Goal: Information Seeking & Learning: Find specific fact

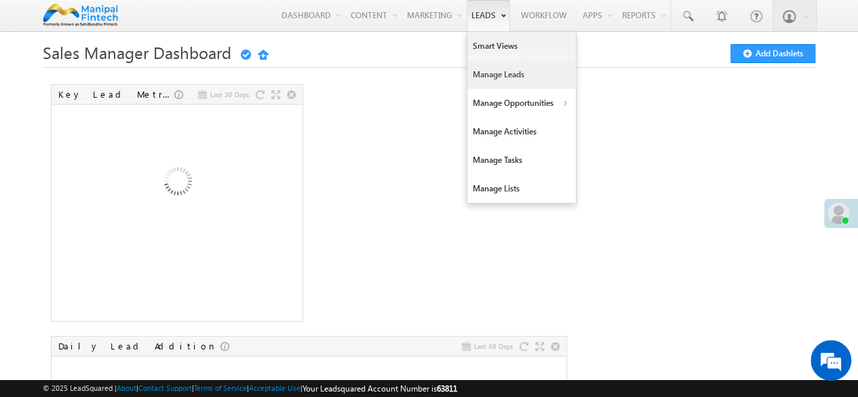
click at [486, 74] on link "Manage Leads" at bounding box center [522, 74] width 109 height 29
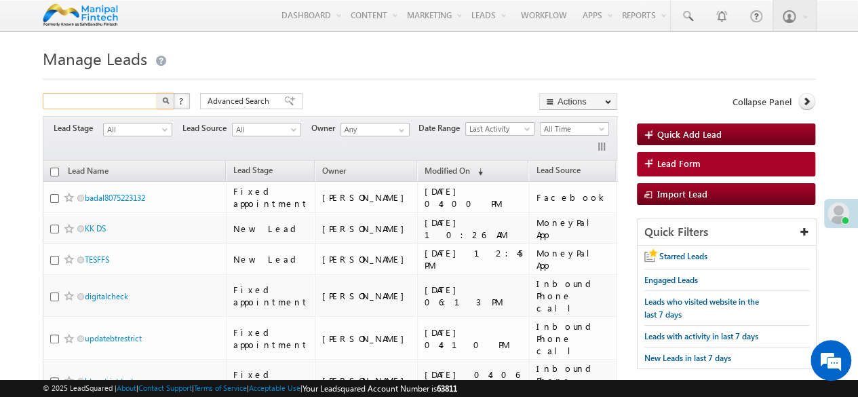
click at [107, 99] on input "text" at bounding box center [101, 101] width 116 height 16
type input "sales manager"
click at [157, 93] on button "button" at bounding box center [166, 101] width 18 height 16
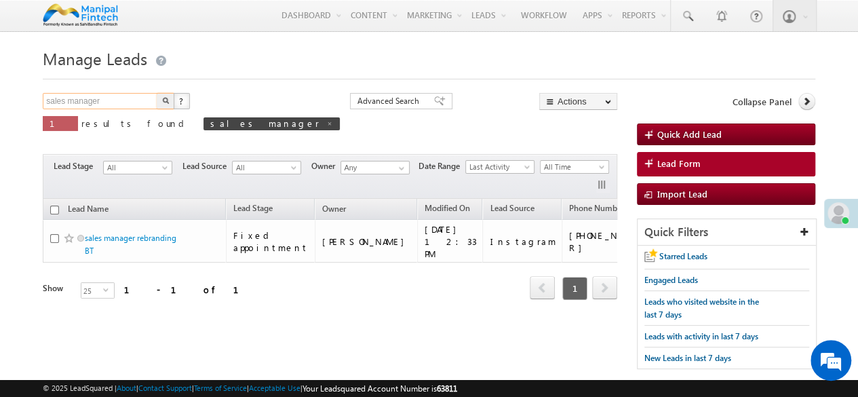
click at [107, 99] on input "sales manager" at bounding box center [101, 101] width 116 height 16
type input "s"
type input "Search Leads"
click at [326, 121] on span at bounding box center [329, 123] width 7 height 7
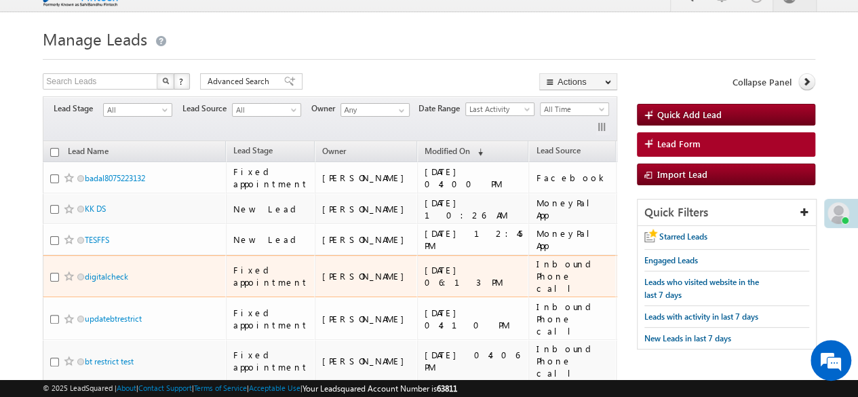
scroll to position [20, 0]
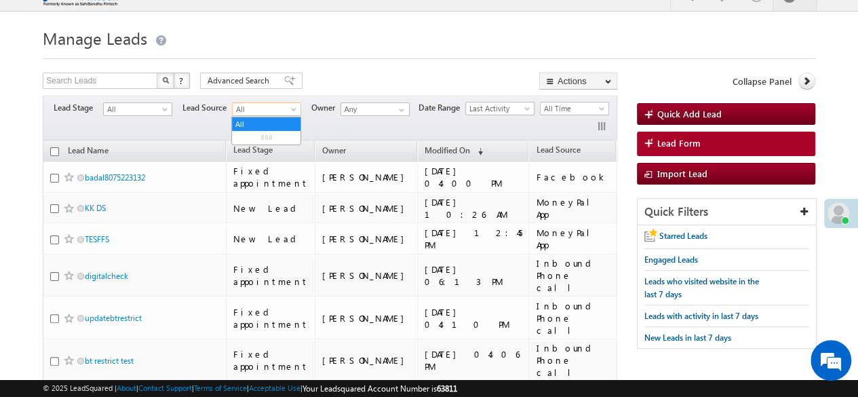
click at [293, 112] on span at bounding box center [295, 112] width 11 height 11
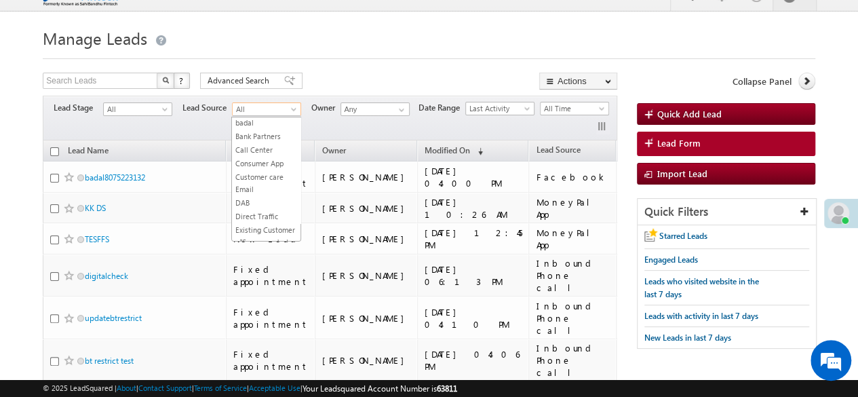
scroll to position [255, 0]
click at [261, 162] on link "Customer care Email" at bounding box center [266, 168] width 69 height 24
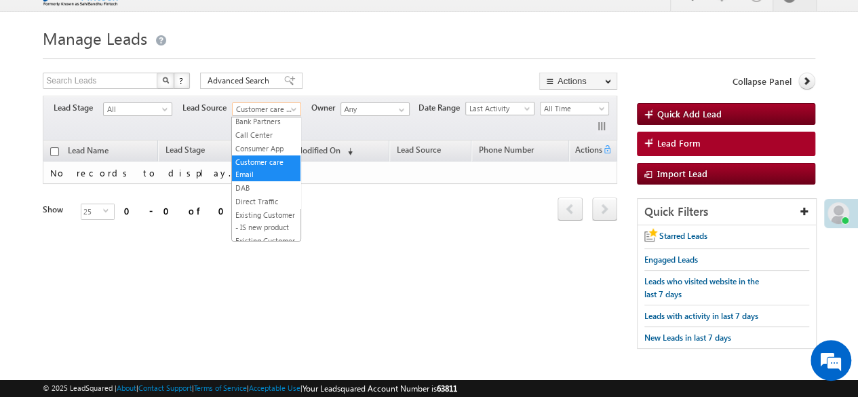
click at [291, 107] on span at bounding box center [295, 112] width 11 height 11
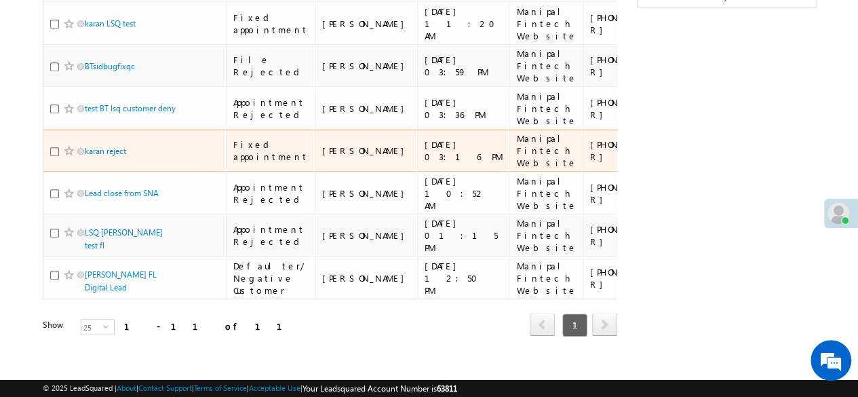
scroll to position [0, 0]
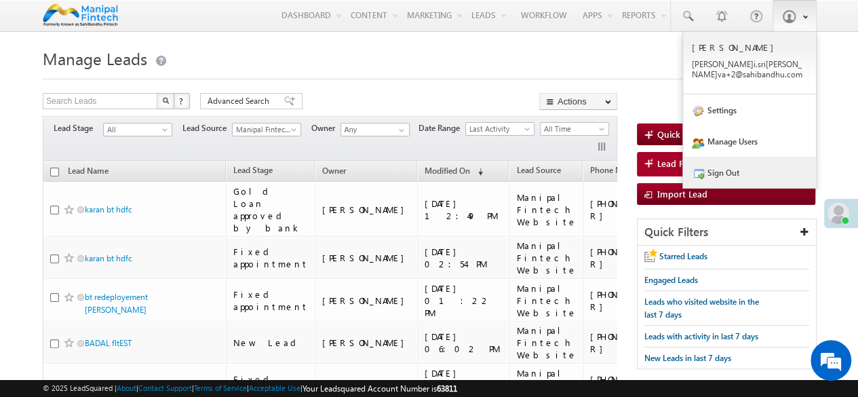
click at [723, 176] on link "Sign Out" at bounding box center [749, 172] width 133 height 31
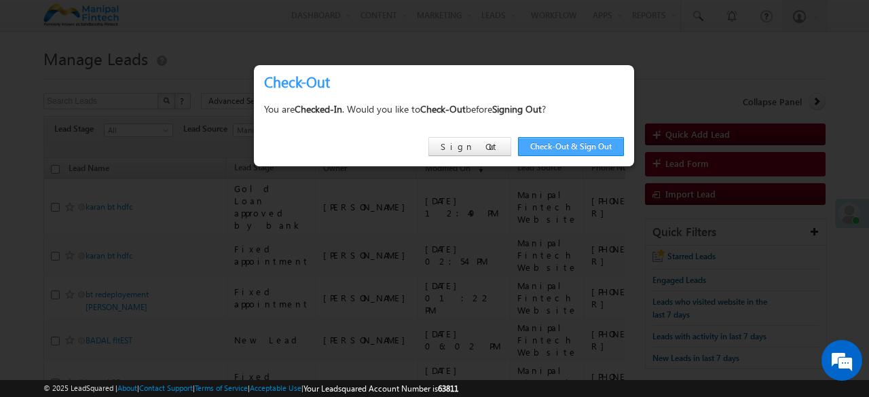
click at [558, 150] on link "Check-Out & Sign Out" at bounding box center [571, 146] width 106 height 19
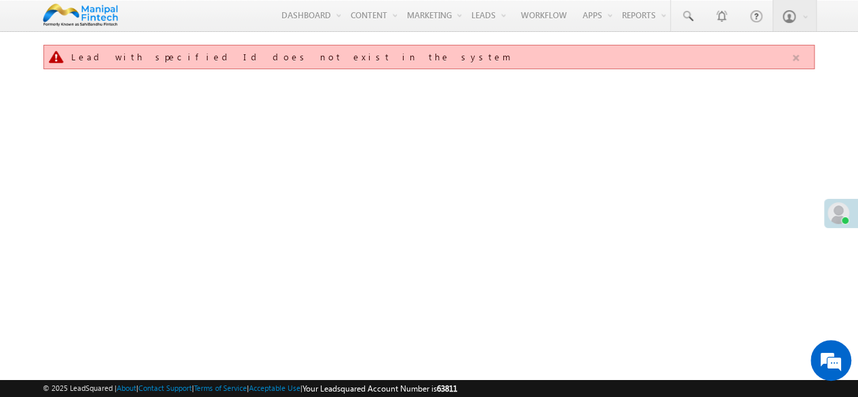
click at [796, 57] on button "button" at bounding box center [796, 58] width 17 height 17
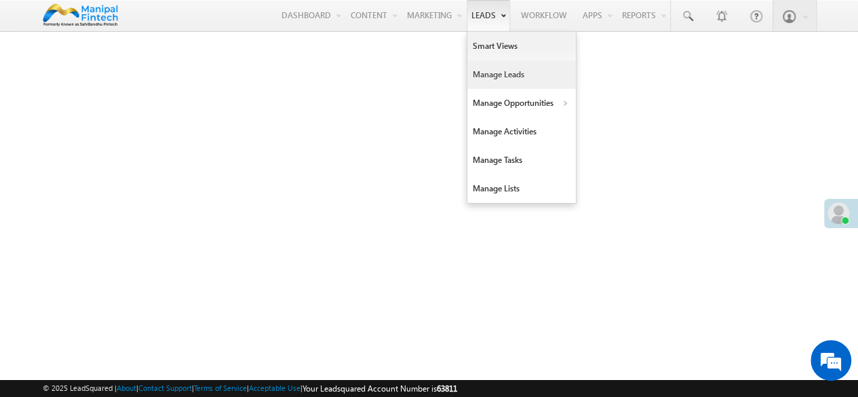
click at [500, 79] on link "Manage Leads" at bounding box center [522, 74] width 109 height 29
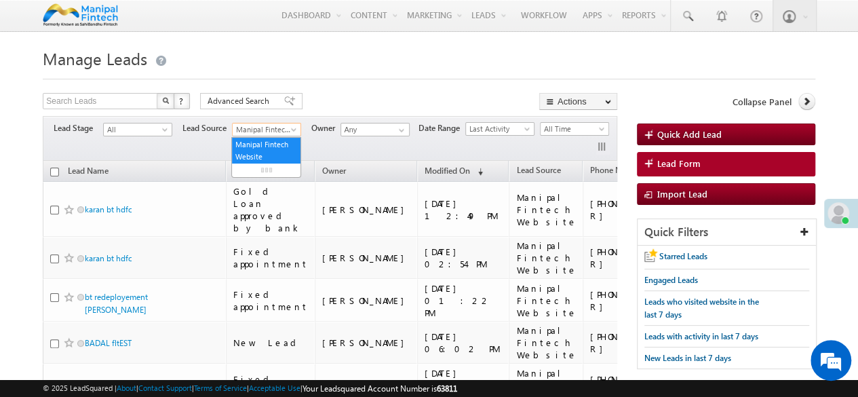
click at [295, 132] on span at bounding box center [295, 132] width 11 height 11
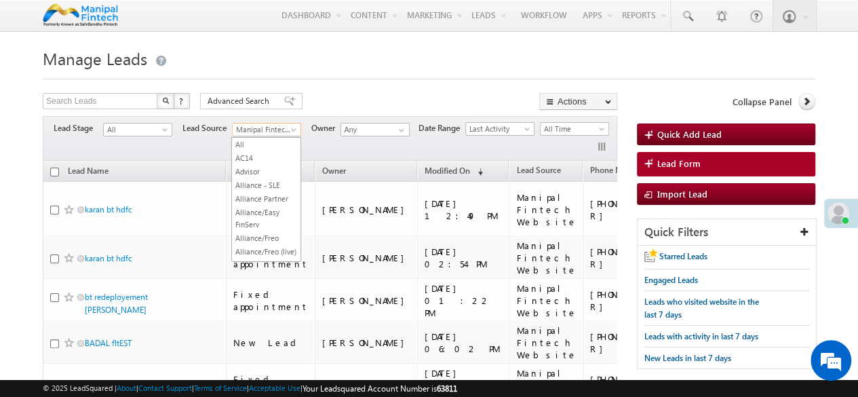
scroll to position [1055, 0]
click at [343, 99] on div "Search Leads X ? 11 results found Advanced Search Advanced Search Advanced sear…" at bounding box center [330, 103] width 575 height 20
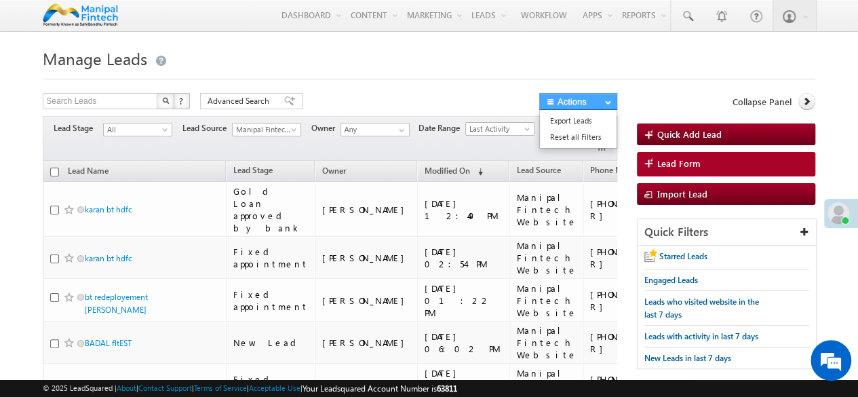
scroll to position [0, 0]
click at [600, 105] on button "Actions" at bounding box center [579, 101] width 78 height 17
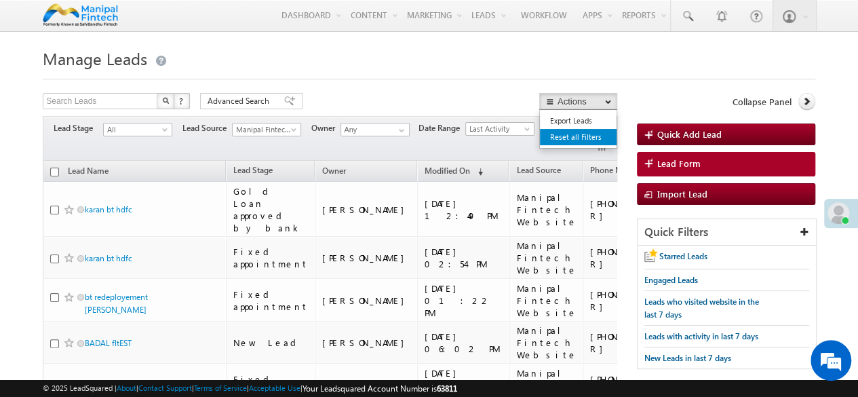
click at [569, 138] on link "Reset all Filters" at bounding box center [578, 137] width 77 height 16
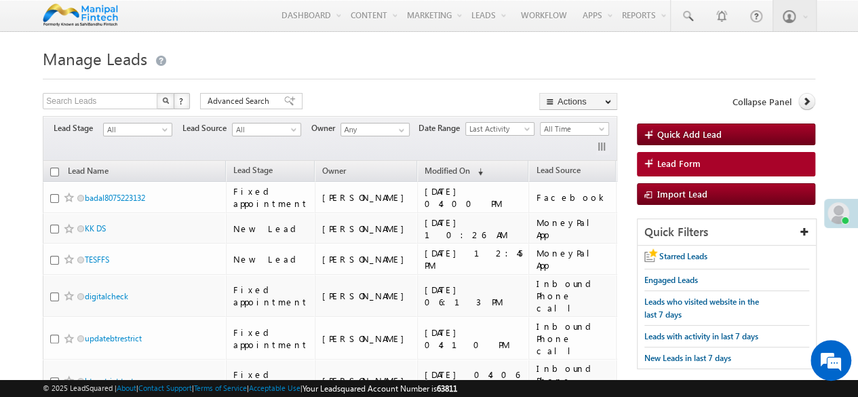
click at [406, 98] on div "Search Leads X ? 7317 results found Advanced Search Advanced Search Advanced se…" at bounding box center [330, 103] width 575 height 20
click at [290, 130] on span at bounding box center [295, 132] width 11 height 11
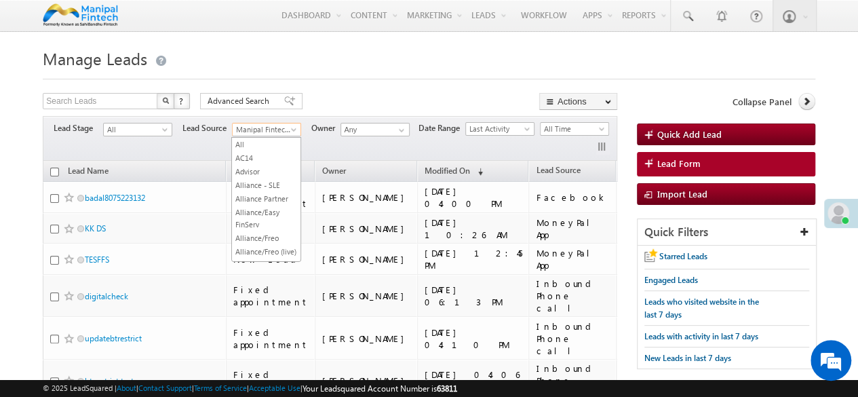
scroll to position [1055, 0]
click at [252, 181] on link "Manipal Fintech Website" at bounding box center [266, 169] width 69 height 24
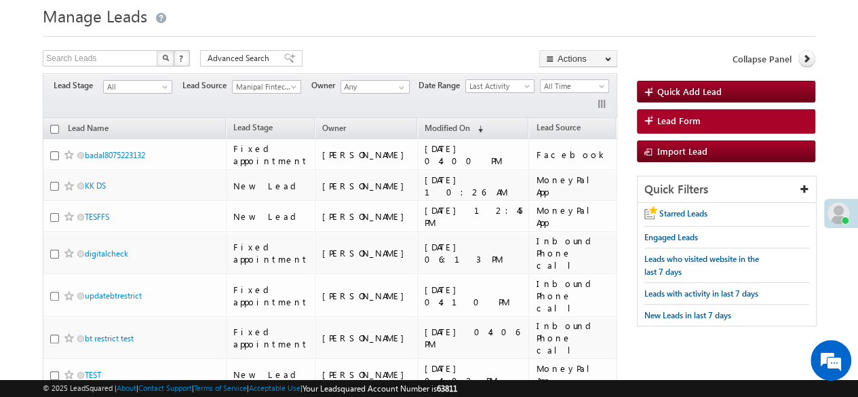
scroll to position [0, 0]
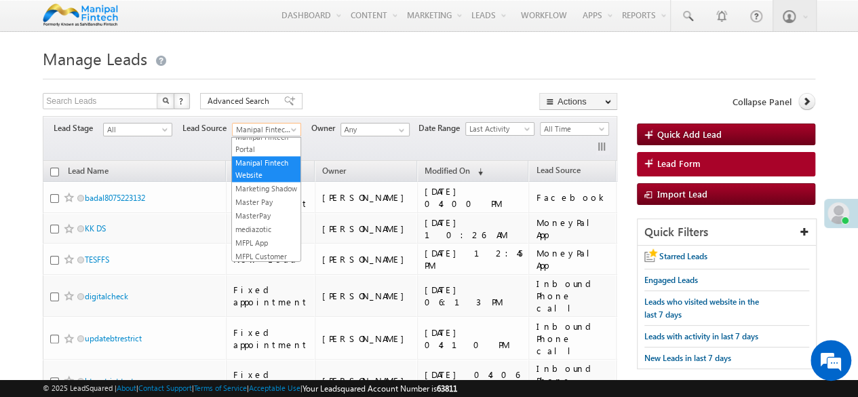
click at [254, 128] on span "Manipal Fintech Website" at bounding box center [265, 130] width 64 height 12
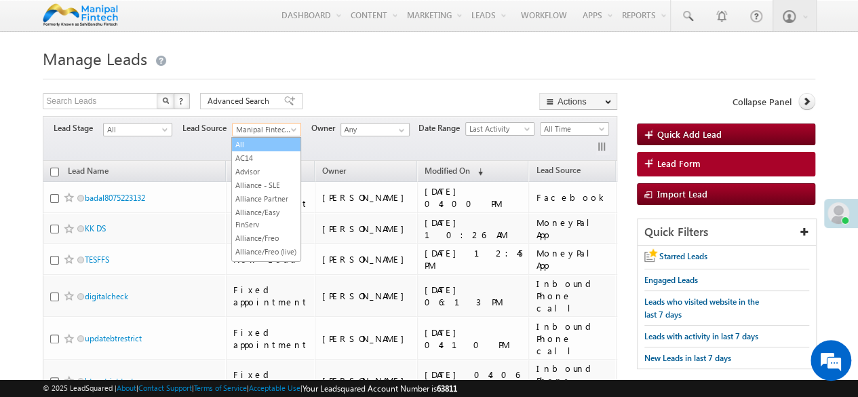
click at [240, 145] on link "All" at bounding box center [266, 144] width 69 height 12
click at [295, 129] on span at bounding box center [295, 132] width 11 height 11
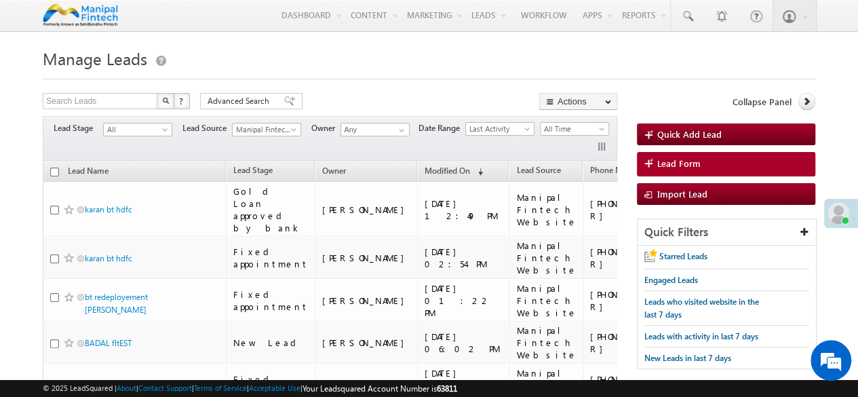
click at [578, 62] on h1 "Manage Leads" at bounding box center [429, 57] width 773 height 26
click at [293, 131] on span at bounding box center [295, 132] width 11 height 11
click at [384, 52] on h1 "Manage Leads" at bounding box center [429, 57] width 773 height 26
click at [294, 128] on span at bounding box center [295, 132] width 11 height 11
click at [530, 69] on h1 "Manage Leads" at bounding box center [429, 57] width 773 height 26
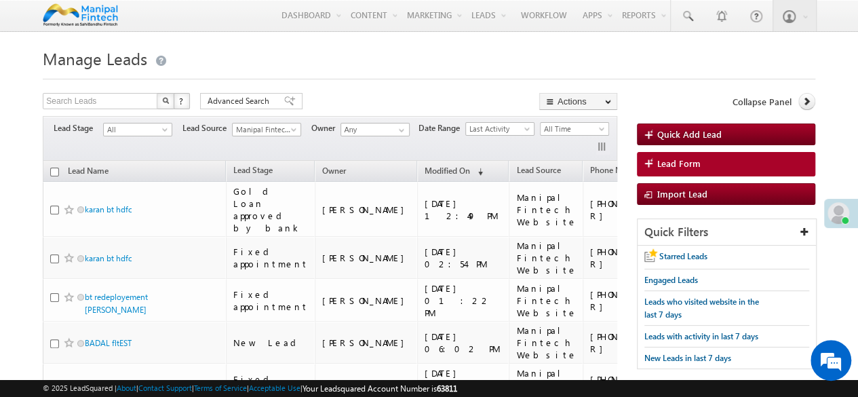
click at [468, 62] on h1 "Manage Leads" at bounding box center [429, 57] width 773 height 26
click at [563, 136] on link "Reset all Filters" at bounding box center [578, 137] width 77 height 16
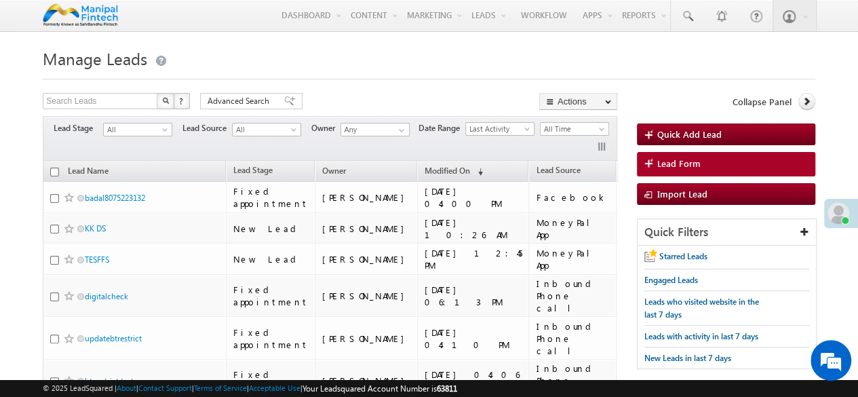
click at [444, 79] on div at bounding box center [429, 75] width 773 height 9
click at [81, 108] on input "text" at bounding box center [101, 101] width 116 height 16
type input "8129609102"
click at [157, 93] on button "button" at bounding box center [166, 101] width 18 height 16
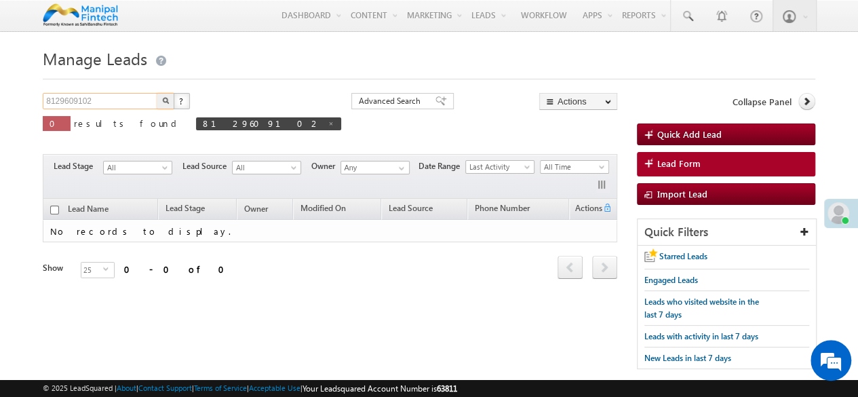
click at [67, 101] on input "8129609102" at bounding box center [101, 101] width 116 height 16
click at [157, 93] on button "button" at bounding box center [166, 101] width 18 height 16
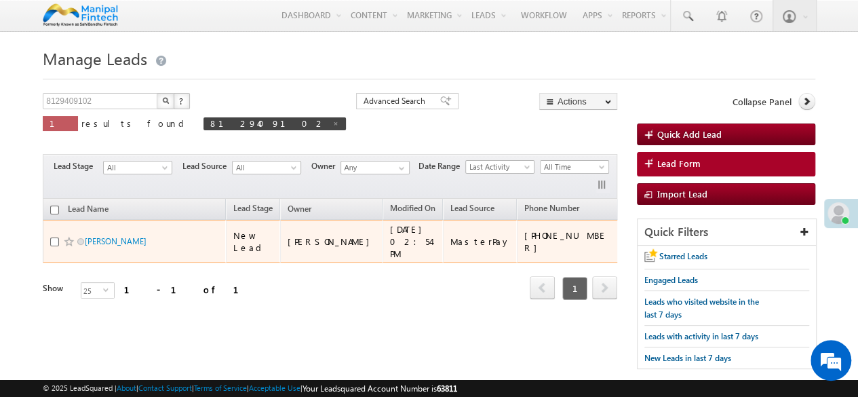
click at [451, 237] on div "MasterPay" at bounding box center [481, 241] width 60 height 12
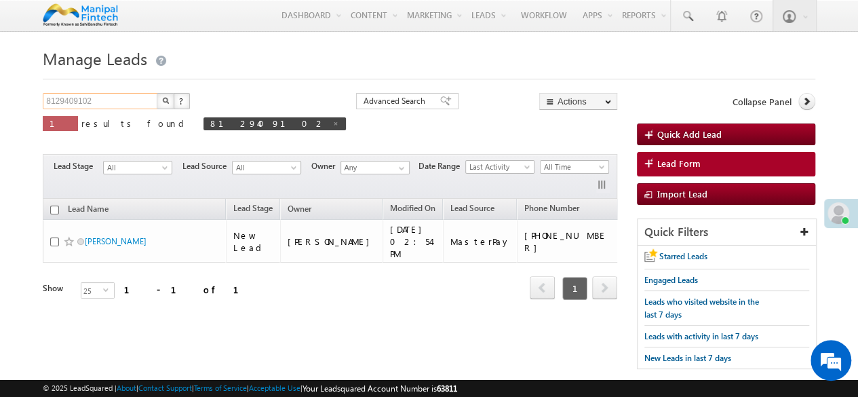
click at [127, 98] on input "8129409102" at bounding box center [101, 101] width 116 height 16
click at [157, 93] on button "button" at bounding box center [166, 101] width 18 height 16
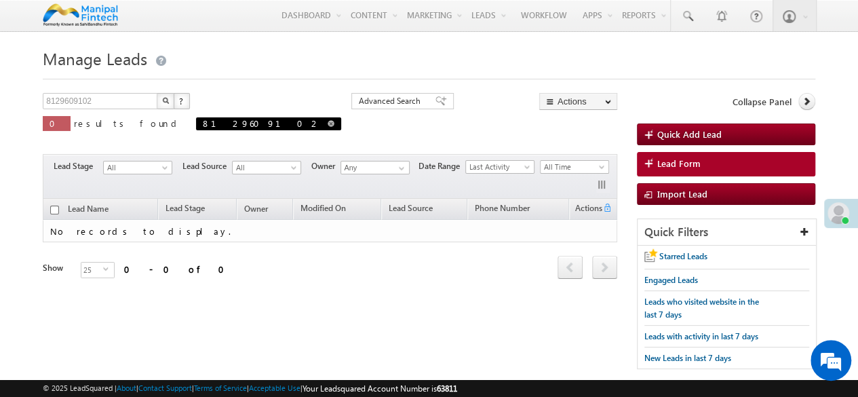
click at [328, 126] on span at bounding box center [331, 123] width 7 height 7
type input "Search Leads"
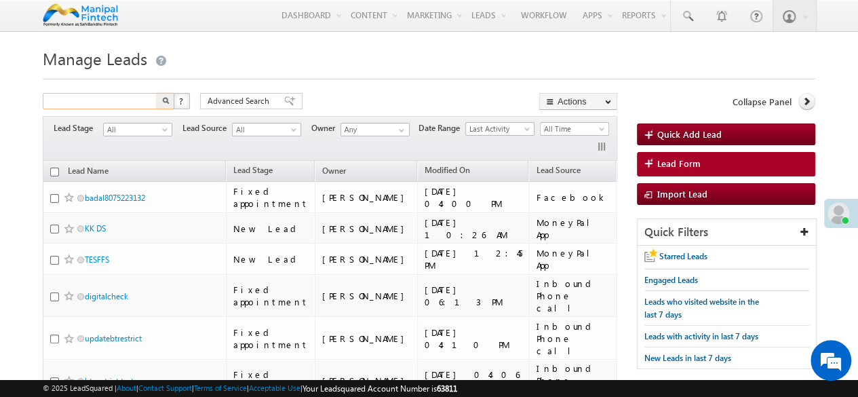
click at [122, 101] on input "text" at bounding box center [101, 101] width 116 height 16
click at [157, 93] on button "button" at bounding box center [166, 101] width 18 height 16
type input "8129609102"
click at [157, 93] on button "button" at bounding box center [166, 101] width 18 height 16
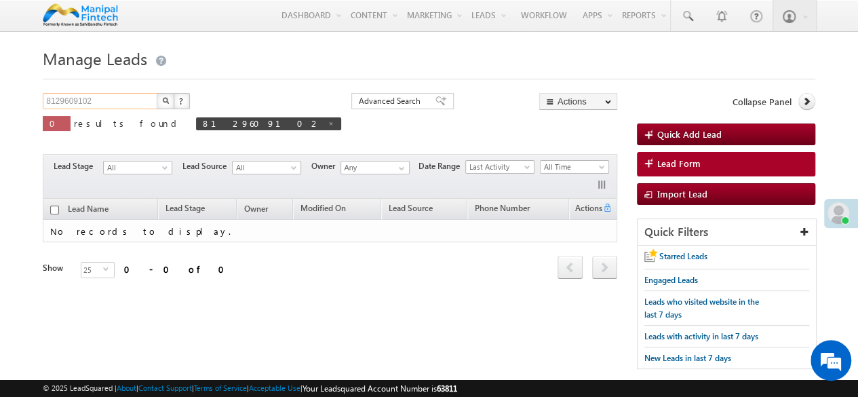
click at [122, 101] on input "8129609102" at bounding box center [101, 101] width 116 height 16
click at [157, 93] on button "button" at bounding box center [166, 101] width 18 height 16
click at [122, 101] on input "8129609102" at bounding box center [101, 101] width 116 height 16
click at [109, 104] on input "8129609102" at bounding box center [101, 101] width 116 height 16
click at [157, 93] on button "button" at bounding box center [166, 101] width 18 height 16
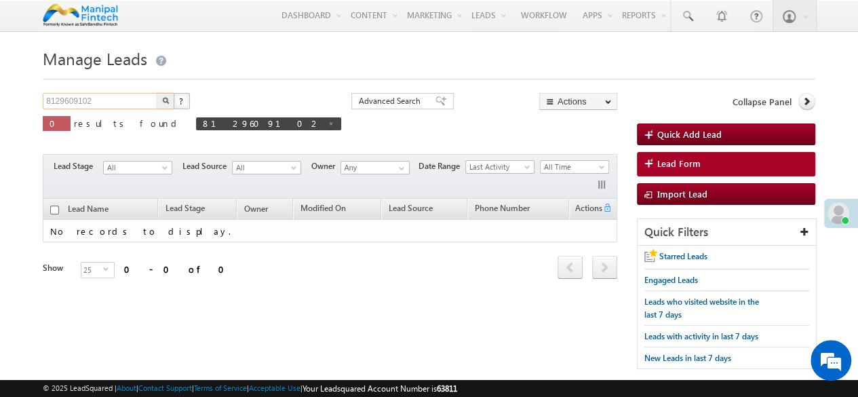
click at [109, 104] on input "8129609102" at bounding box center [101, 101] width 116 height 16
click at [157, 93] on button "button" at bounding box center [166, 101] width 18 height 16
click at [109, 104] on input "8129609102" at bounding box center [101, 101] width 116 height 16
click at [157, 93] on button "button" at bounding box center [166, 101] width 18 height 16
click at [109, 104] on input "8129609102" at bounding box center [101, 101] width 116 height 16
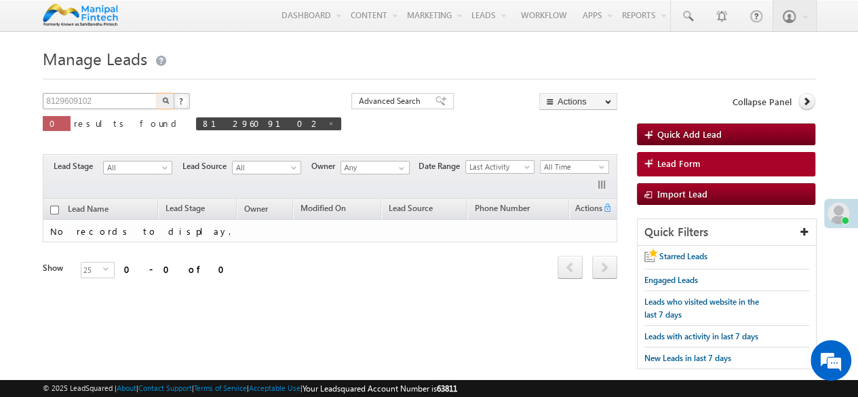
click at [157, 93] on button "button" at bounding box center [166, 101] width 18 height 16
click at [109, 104] on input "8129609102" at bounding box center [101, 101] width 116 height 16
click at [157, 93] on button "button" at bounding box center [166, 101] width 18 height 16
click at [109, 104] on input "8129609102" at bounding box center [101, 101] width 116 height 16
click at [157, 93] on button "button" at bounding box center [166, 101] width 18 height 16
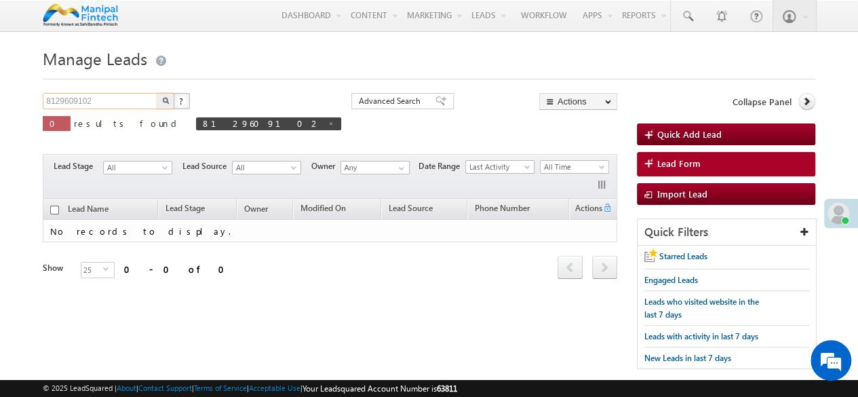
click at [109, 104] on input "8129609102" at bounding box center [101, 101] width 116 height 16
click at [157, 93] on button "button" at bounding box center [166, 101] width 18 height 16
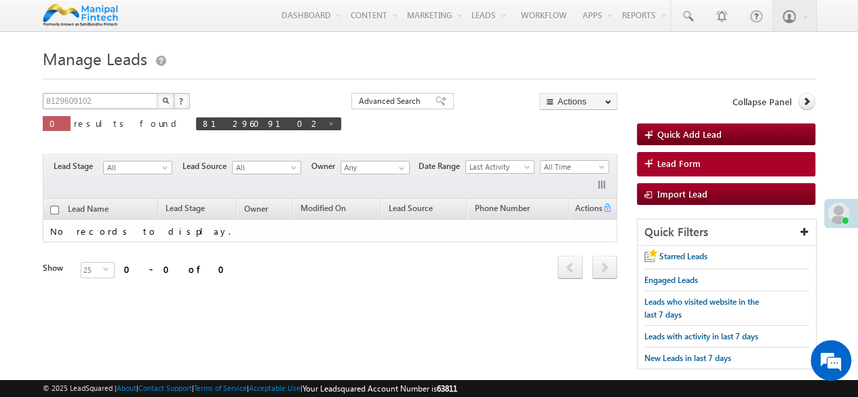
click at [157, 93] on button "button" at bounding box center [166, 101] width 18 height 16
click at [109, 104] on input "8129609102" at bounding box center [101, 101] width 116 height 16
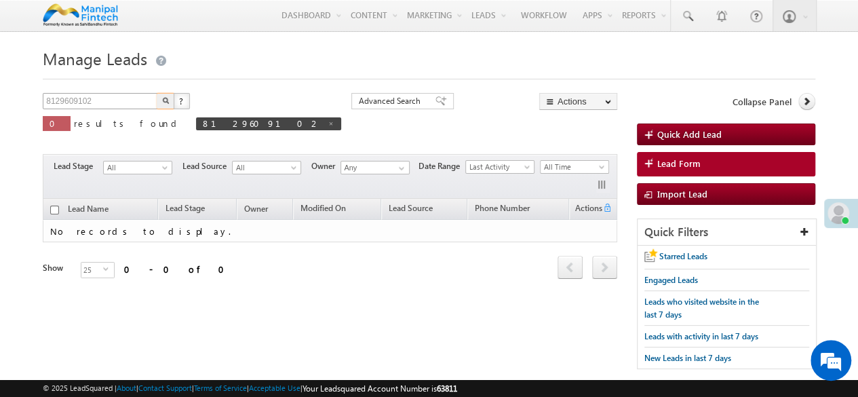
click at [157, 93] on button "button" at bounding box center [166, 101] width 18 height 16
click at [109, 104] on input "8129609102" at bounding box center [101, 101] width 116 height 16
click at [157, 93] on button "button" at bounding box center [166, 101] width 18 height 16
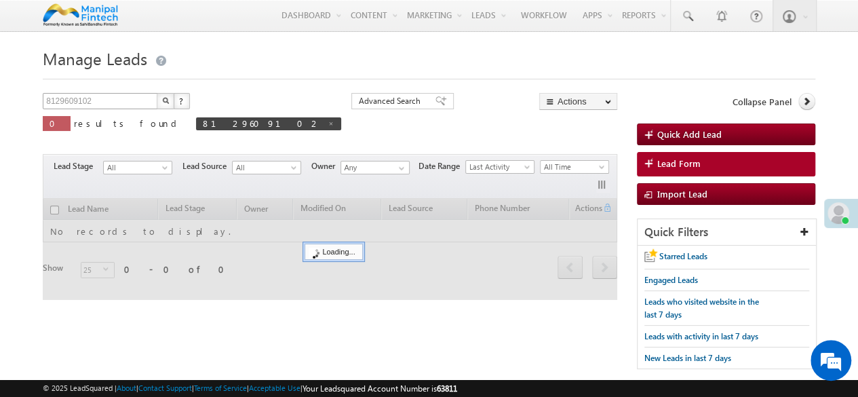
click at [157, 93] on button "button" at bounding box center [166, 101] width 18 height 16
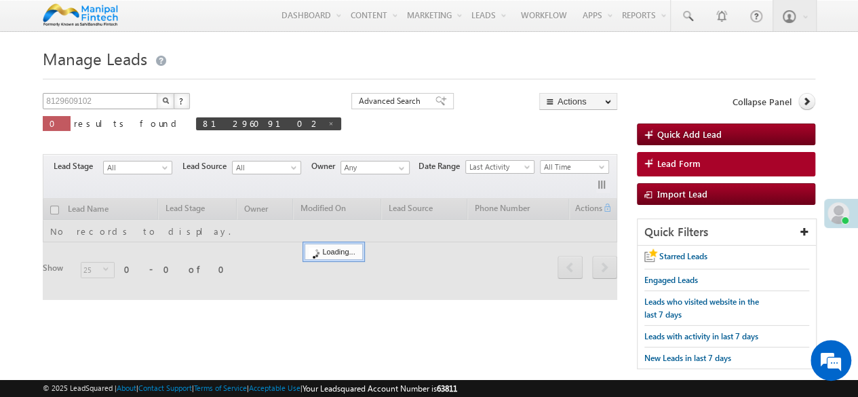
click at [157, 93] on button "button" at bounding box center [166, 101] width 18 height 16
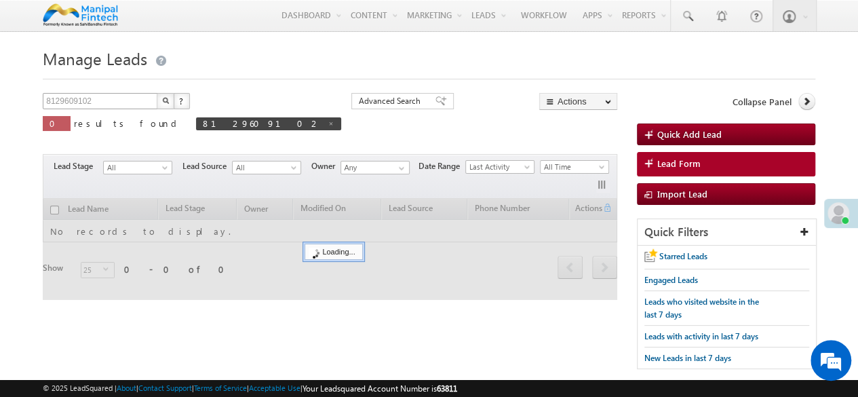
click at [157, 93] on button "button" at bounding box center [166, 101] width 18 height 16
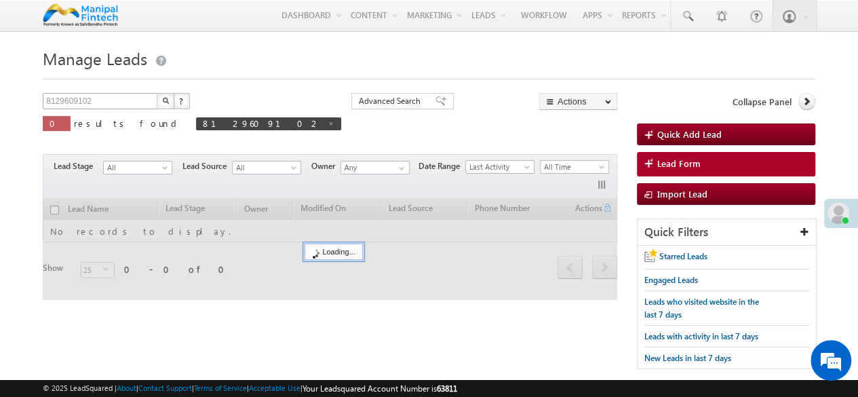
click at [157, 93] on button "button" at bounding box center [166, 101] width 18 height 16
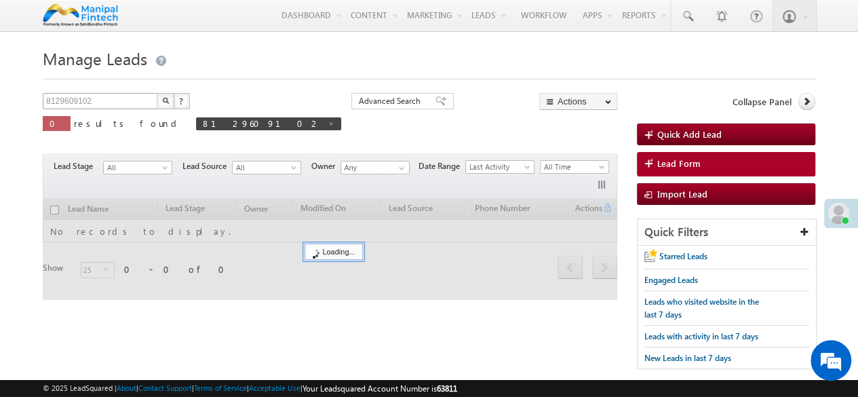
click at [157, 93] on button "button" at bounding box center [166, 101] width 18 height 16
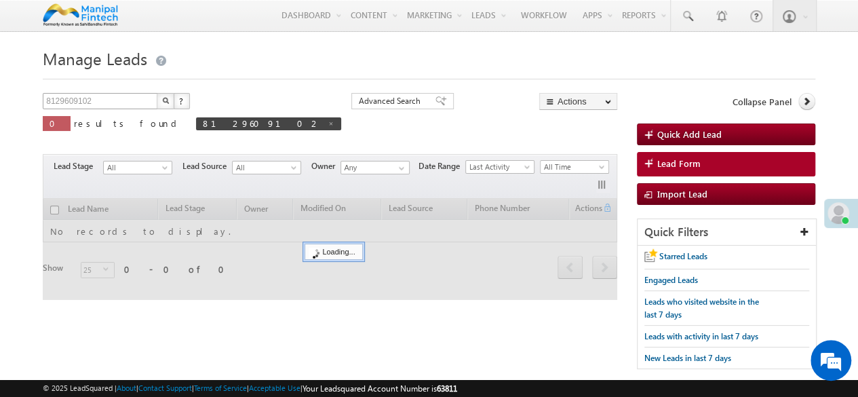
click at [157, 93] on button "button" at bounding box center [166, 101] width 18 height 16
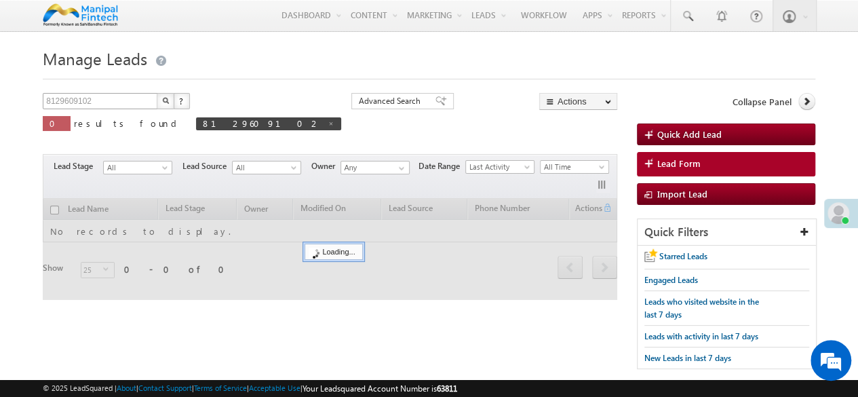
click at [157, 93] on button "button" at bounding box center [166, 101] width 18 height 16
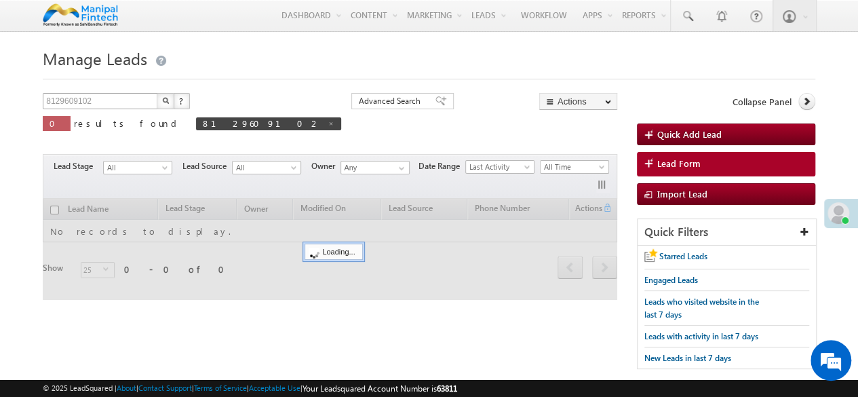
click at [157, 93] on button "button" at bounding box center [166, 101] width 18 height 16
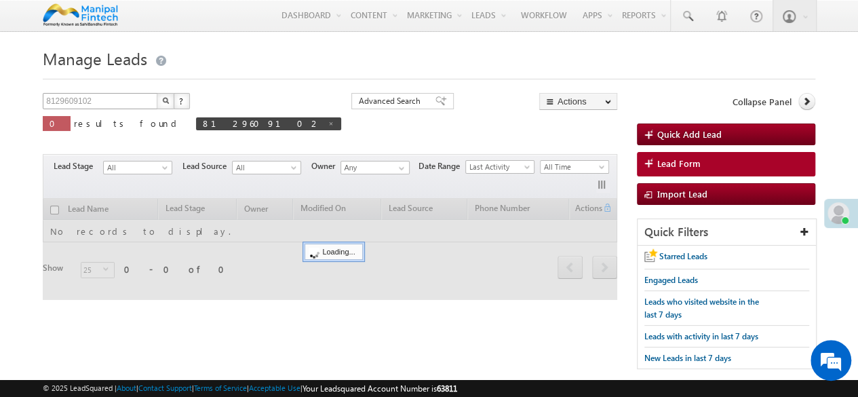
click at [157, 93] on button "button" at bounding box center [166, 101] width 18 height 16
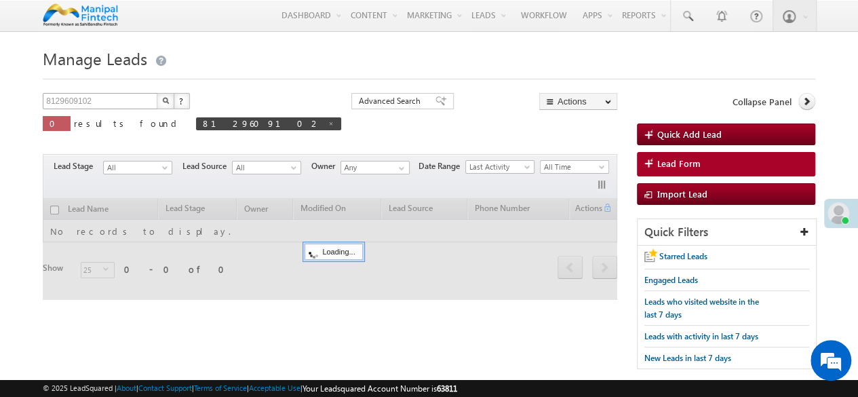
click at [157, 93] on button "button" at bounding box center [166, 101] width 18 height 16
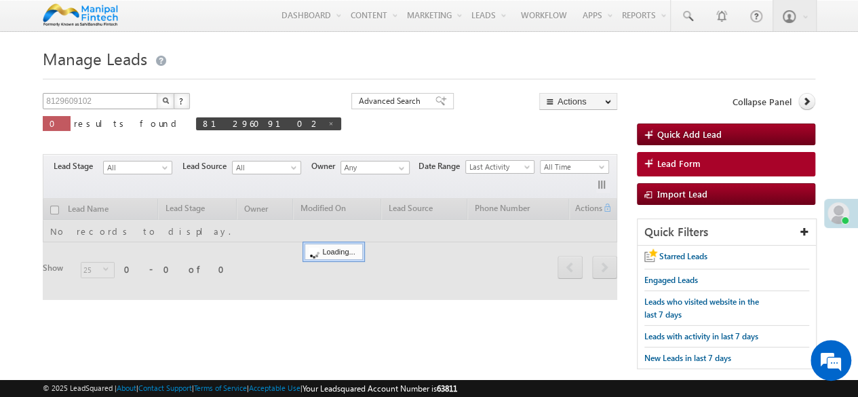
click at [157, 93] on button "button" at bounding box center [166, 101] width 18 height 16
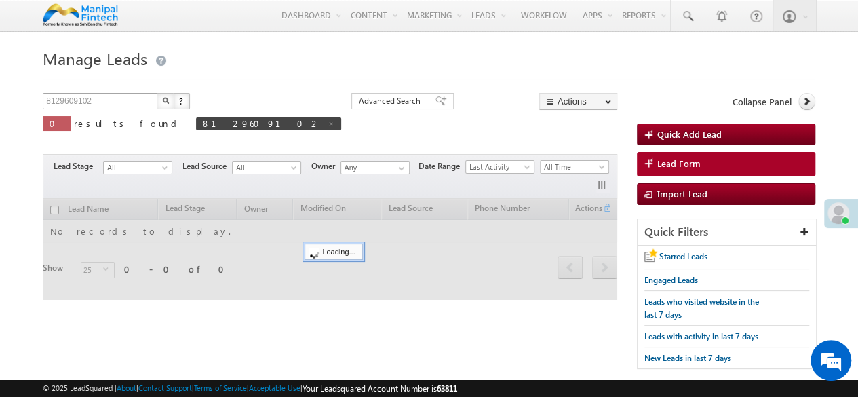
click at [157, 93] on button "button" at bounding box center [166, 101] width 18 height 16
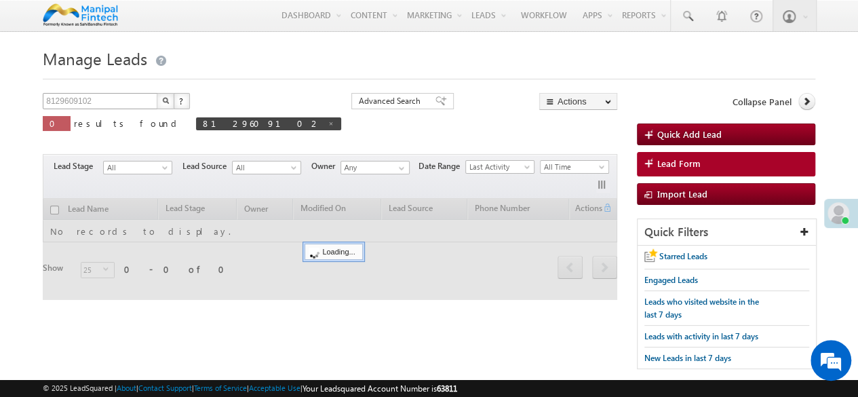
click at [157, 93] on button "button" at bounding box center [166, 101] width 18 height 16
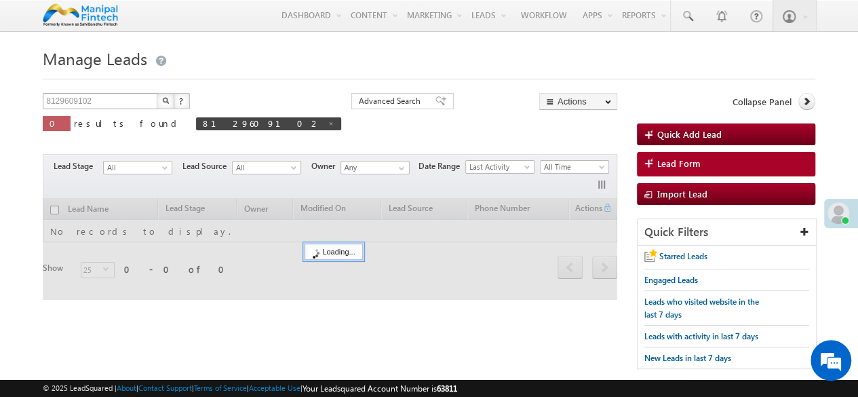
click at [157, 93] on button "button" at bounding box center [166, 101] width 18 height 16
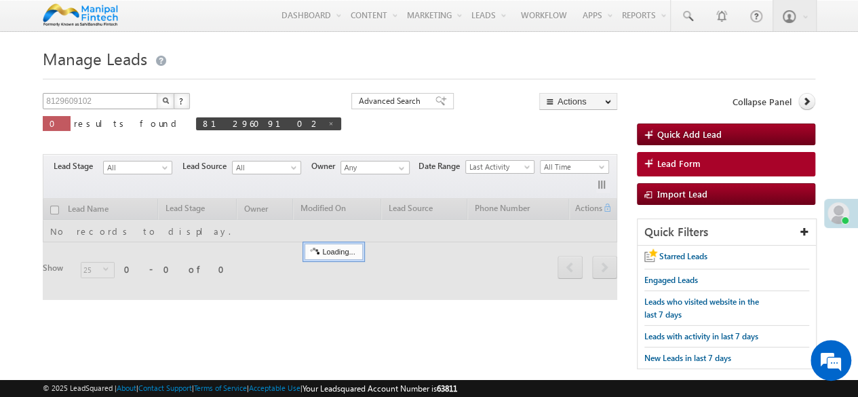
click at [157, 93] on button "button" at bounding box center [166, 101] width 18 height 16
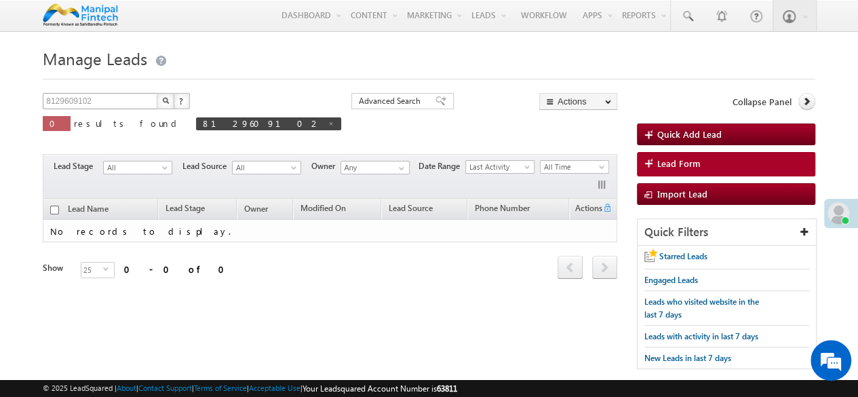
click at [157, 93] on button "button" at bounding box center [166, 101] width 18 height 16
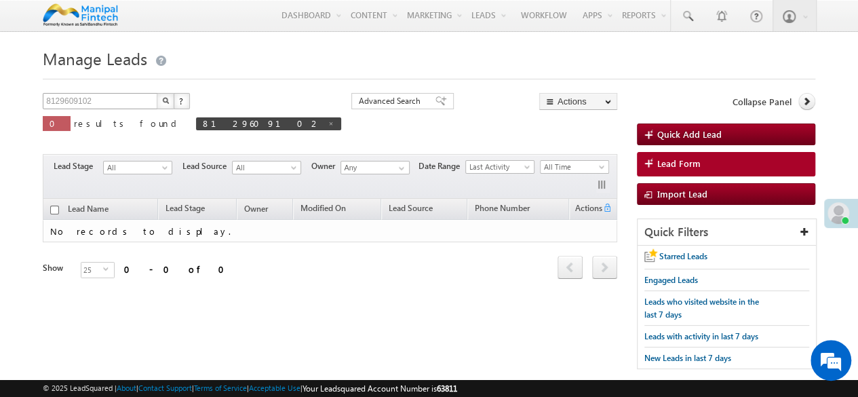
click at [157, 93] on button "button" at bounding box center [166, 101] width 18 height 16
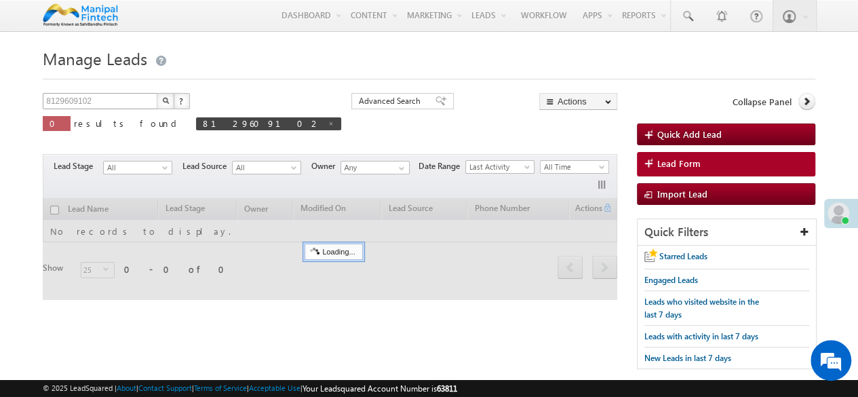
click at [157, 93] on button "button" at bounding box center [166, 101] width 18 height 16
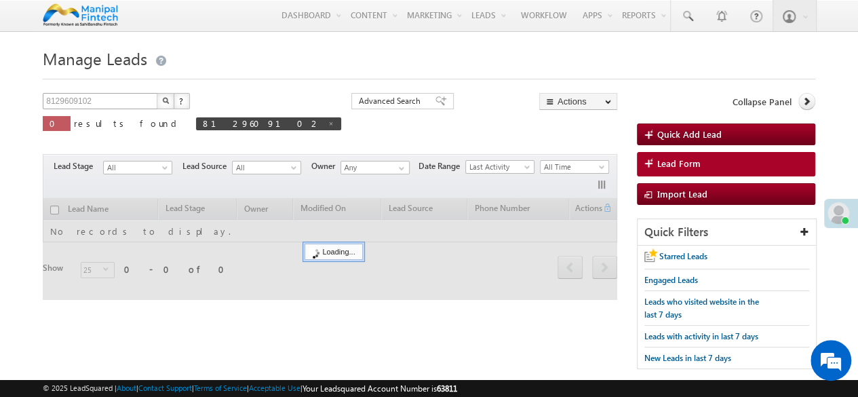
click at [157, 93] on button "button" at bounding box center [166, 101] width 18 height 16
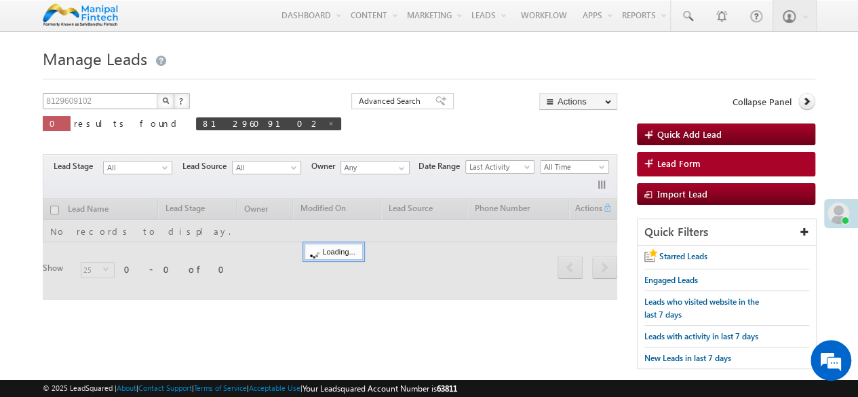
click at [157, 93] on button "button" at bounding box center [166, 101] width 18 height 16
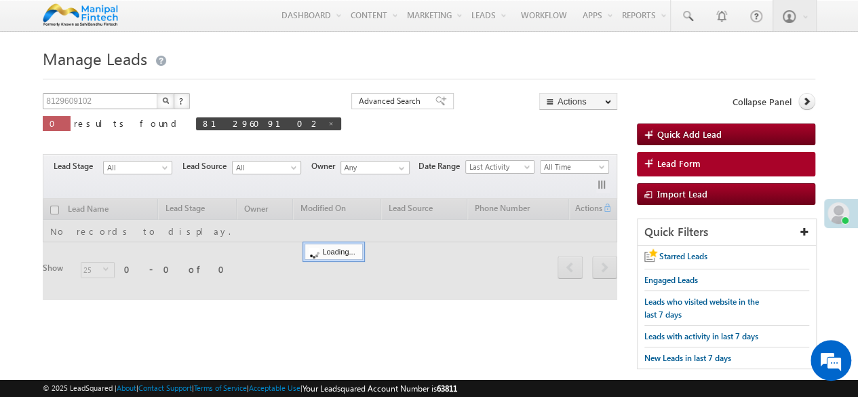
click at [157, 93] on button "button" at bounding box center [166, 101] width 18 height 16
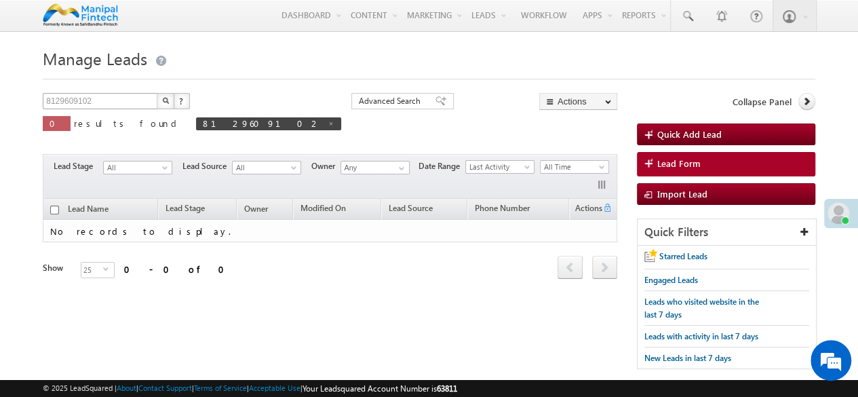
click at [157, 93] on button "button" at bounding box center [166, 101] width 18 height 16
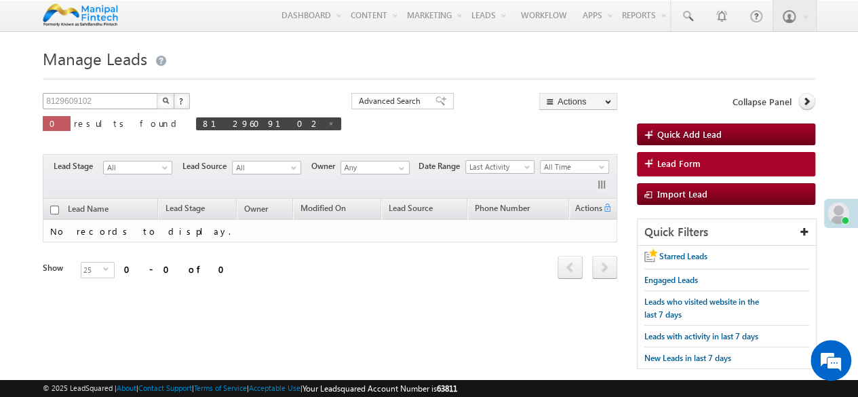
click at [157, 93] on button "button" at bounding box center [166, 101] width 18 height 16
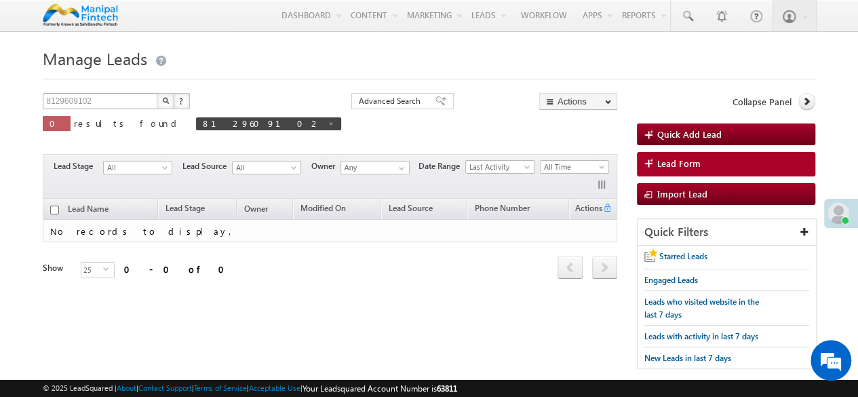
click at [157, 93] on button "button" at bounding box center [166, 101] width 18 height 16
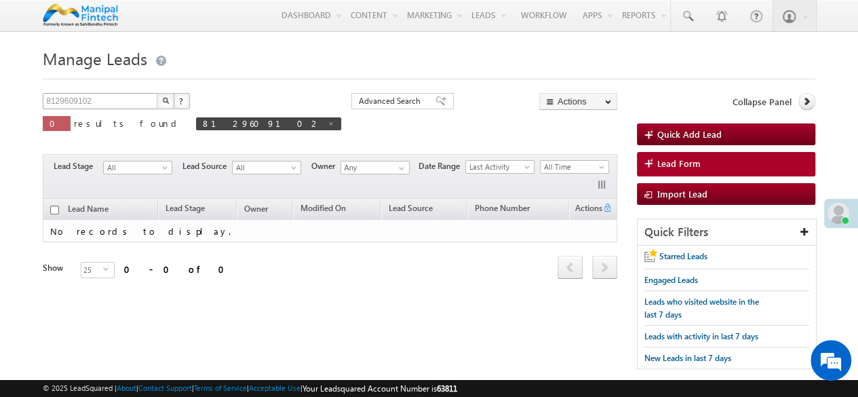
click at [157, 93] on button "button" at bounding box center [166, 101] width 18 height 16
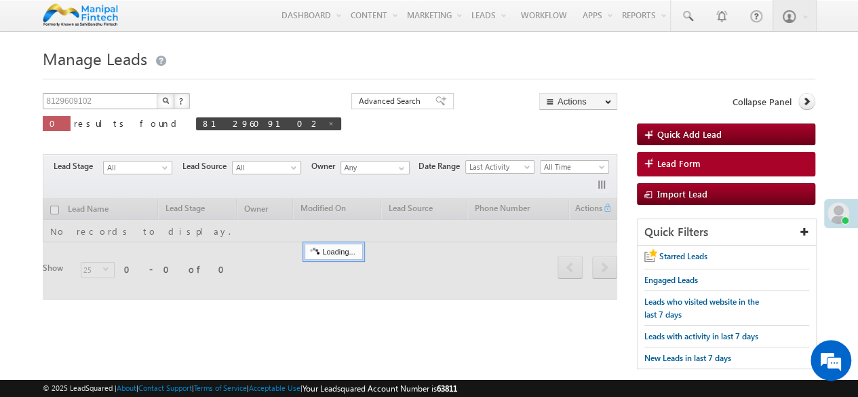
click at [157, 93] on button "button" at bounding box center [166, 101] width 18 height 16
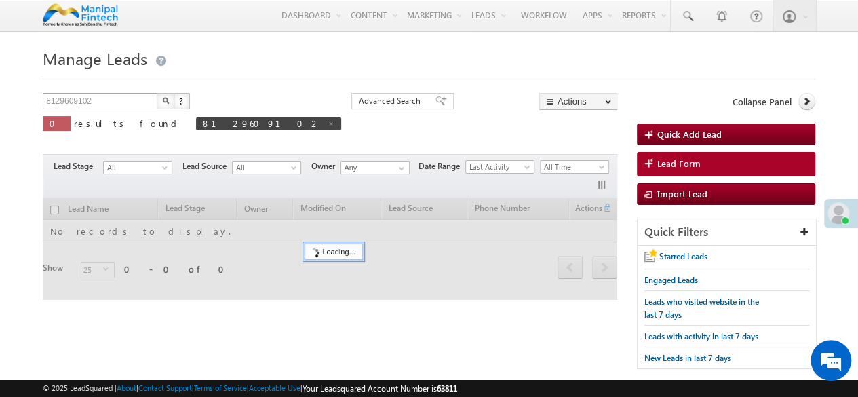
click at [157, 93] on button "button" at bounding box center [166, 101] width 18 height 16
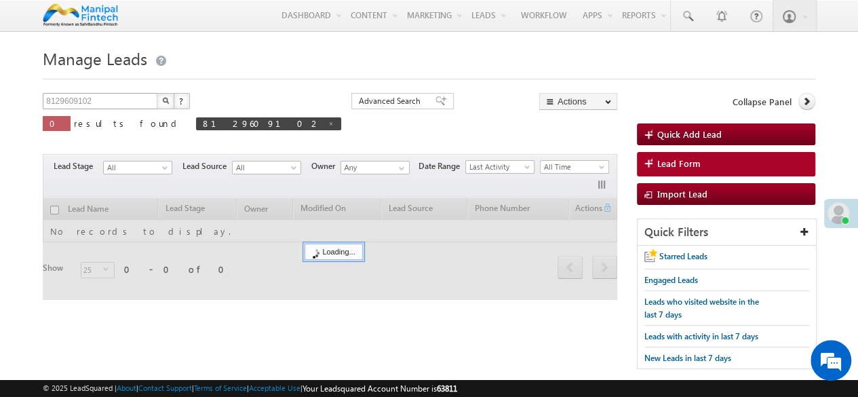
click at [157, 93] on button "button" at bounding box center [166, 101] width 18 height 16
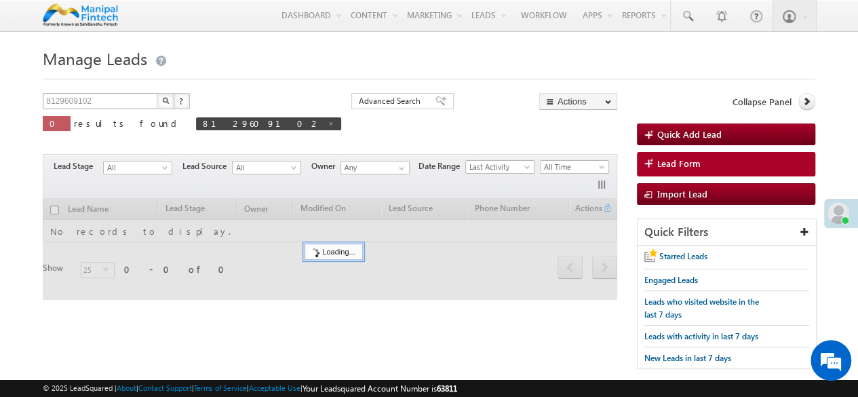
click at [157, 93] on button "button" at bounding box center [166, 101] width 18 height 16
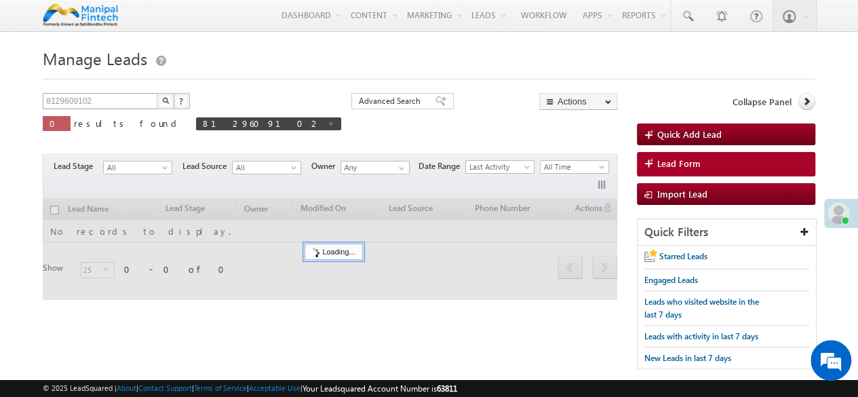
click at [157, 93] on button "button" at bounding box center [166, 101] width 18 height 16
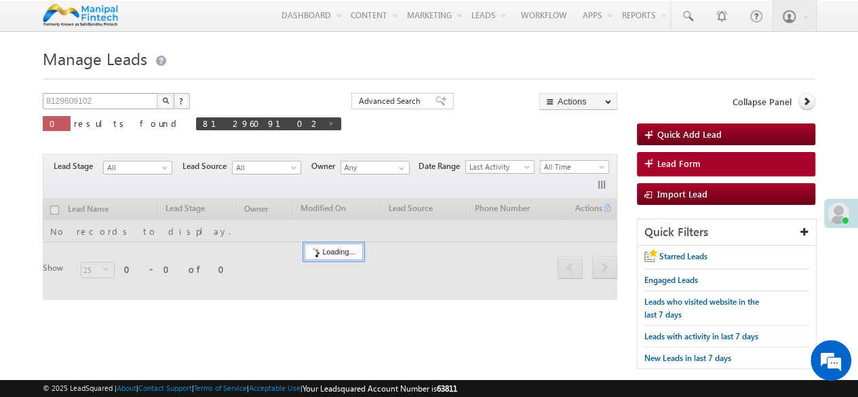
click at [157, 93] on button "button" at bounding box center [166, 101] width 18 height 16
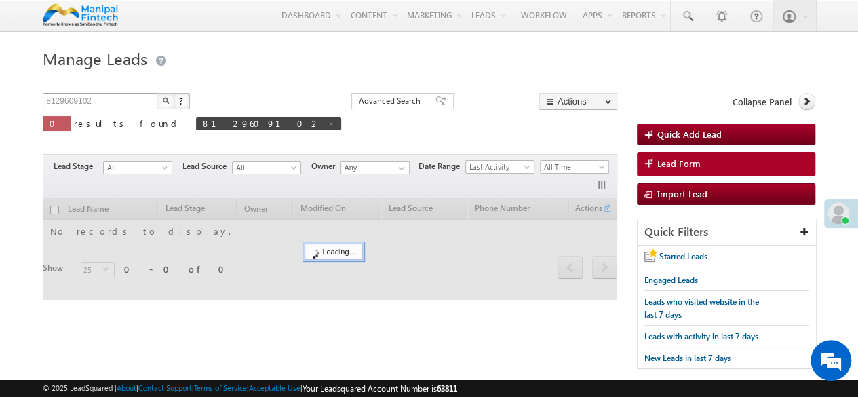
click at [157, 93] on button "button" at bounding box center [166, 101] width 18 height 16
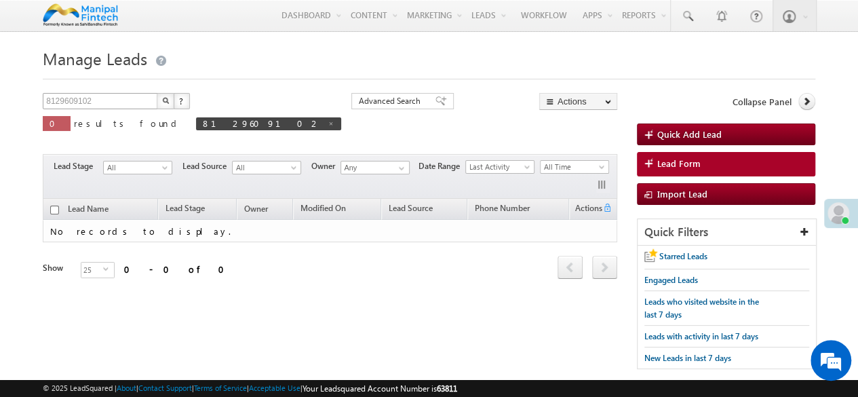
click at [157, 93] on button "button" at bounding box center [166, 101] width 18 height 16
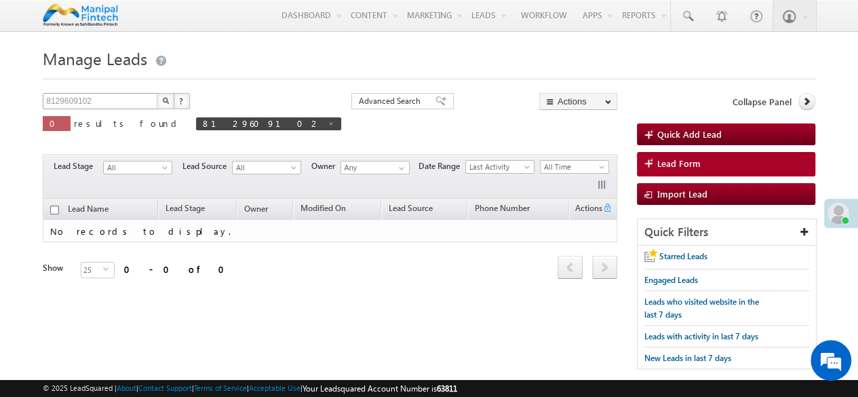
click at [157, 93] on button "button" at bounding box center [166, 101] width 18 height 16
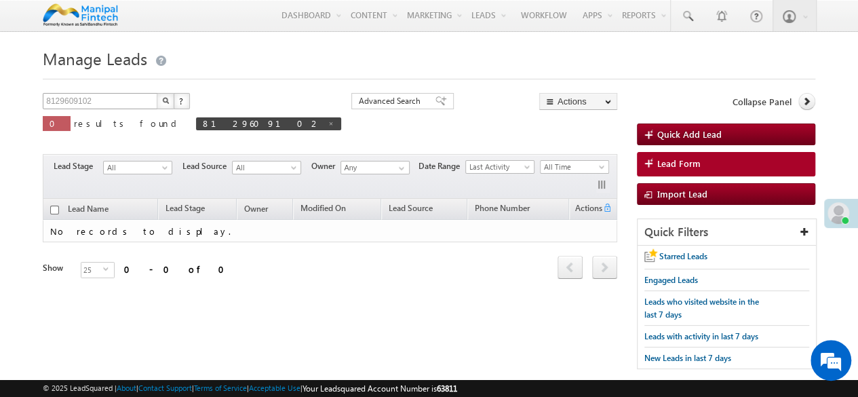
click at [157, 93] on button "button" at bounding box center [166, 101] width 18 height 16
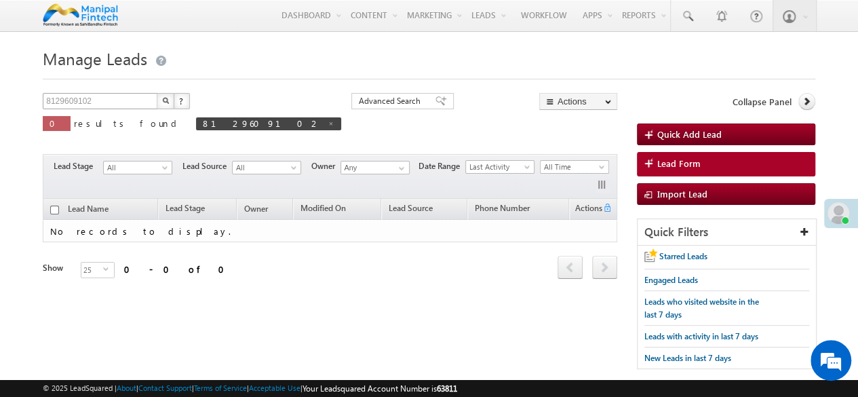
click at [157, 93] on button "button" at bounding box center [166, 101] width 18 height 16
